Goal: Task Accomplishment & Management: Manage account settings

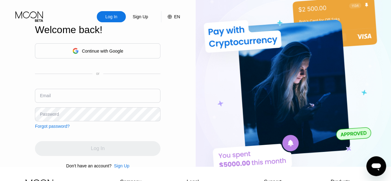
type input "[EMAIL_ADDRESS][DOMAIN_NAME]"
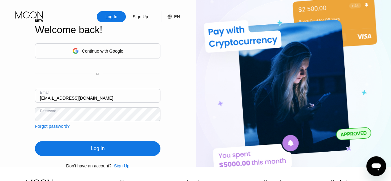
click at [91, 98] on input "[EMAIL_ADDRESS][DOMAIN_NAME]" at bounding box center [97, 96] width 125 height 14
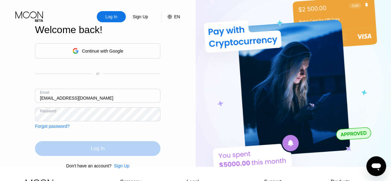
click at [93, 150] on div "Log In" at bounding box center [98, 148] width 14 height 6
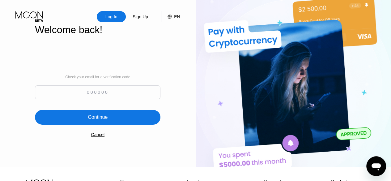
click at [115, 93] on input at bounding box center [97, 92] width 125 height 14
type input "752189"
click at [125, 122] on div "Continue" at bounding box center [97, 117] width 125 height 15
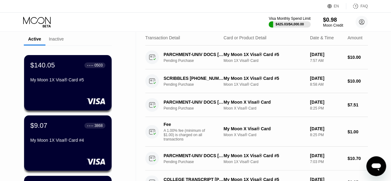
scroll to position [20, 0]
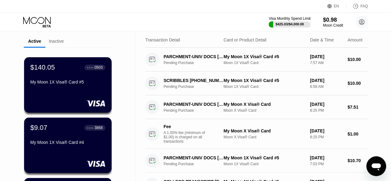
click at [65, 83] on div "My Moon 1X Visa® Card #5" at bounding box center [67, 81] width 75 height 5
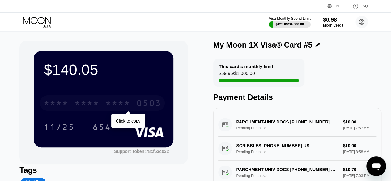
click at [103, 108] on div "* * * * * * * * * * * * 0503" at bounding box center [102, 102] width 125 height 15
